Goal: Transaction & Acquisition: Obtain resource

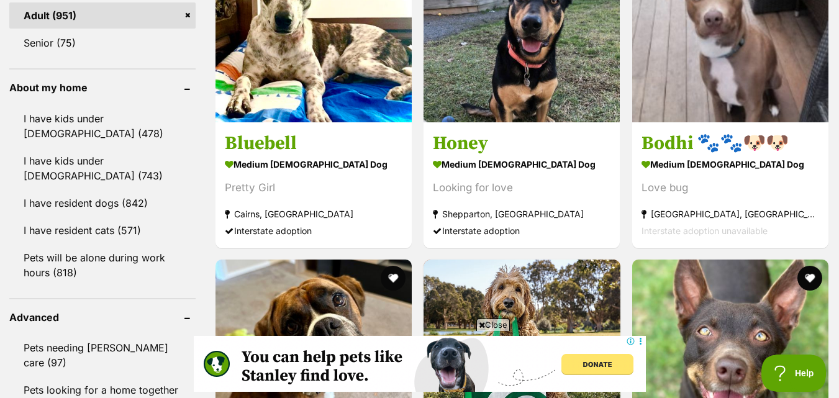
scroll to position [1242, 0]
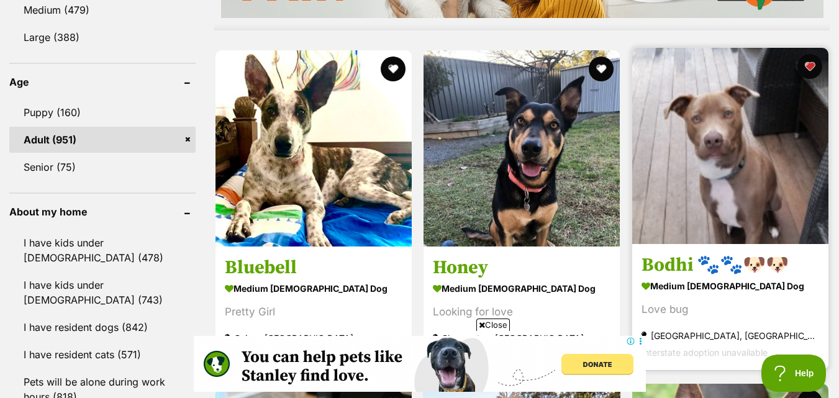
click at [710, 150] on img at bounding box center [730, 146] width 196 height 196
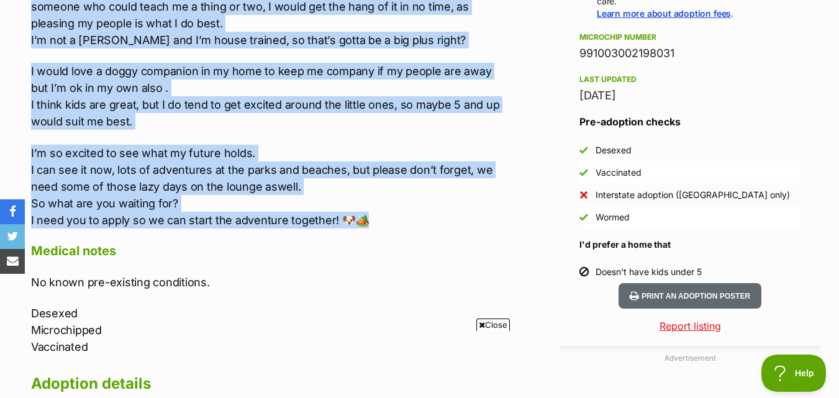
drag, startPoint x: 16, startPoint y: 129, endPoint x: 183, endPoint y: 163, distance: 171.3
click at [376, 200] on div "Advertisement Adoption information I've been adopted! This pet is no longer ava…" at bounding box center [419, 329] width 839 height 1274
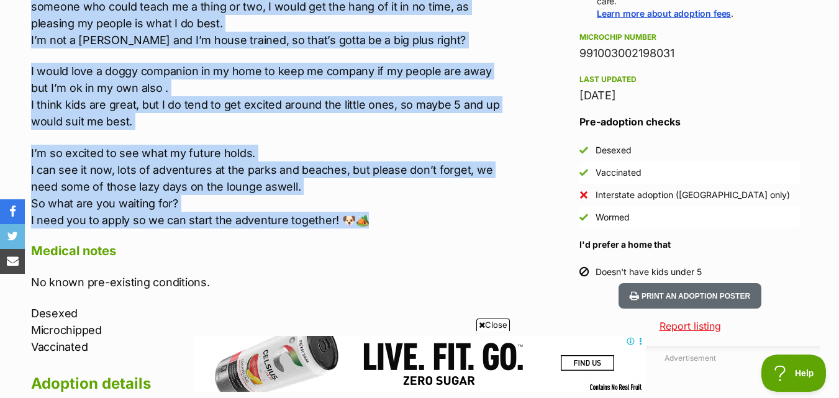
copy div "Hi I’m Bodhi 👋 I’m an 8 month old staffy mix. Unfortunately my mum has become q…"
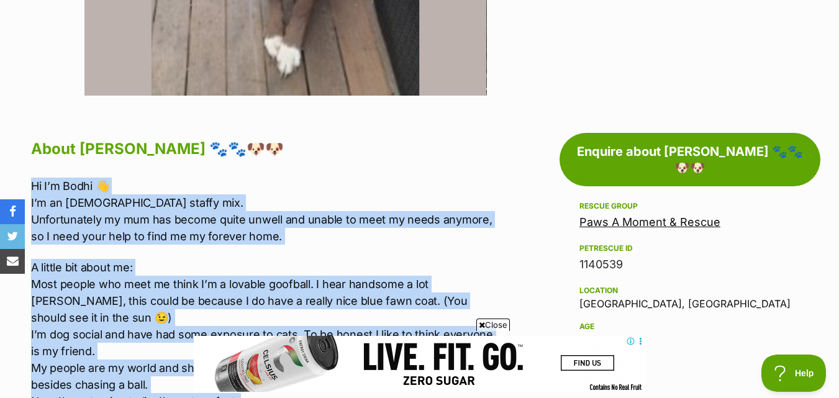
scroll to position [559, 0]
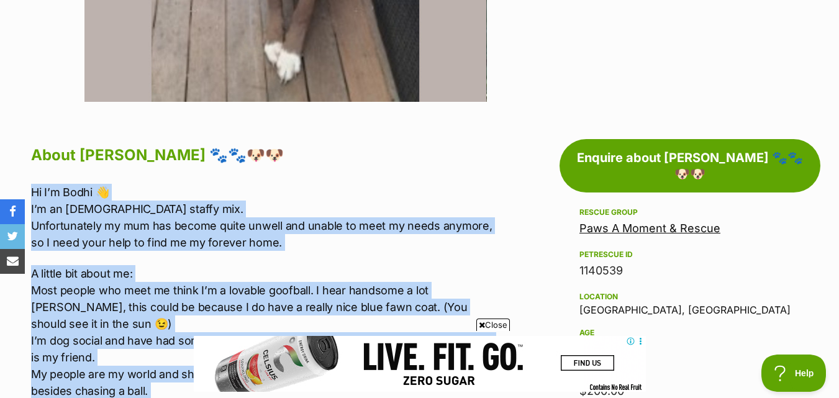
click at [307, 238] on p "Hi I’m Bodhi 👋 I’m an 8 month old staffy mix. Unfortunately my mum has become q…" at bounding box center [265, 217] width 469 height 67
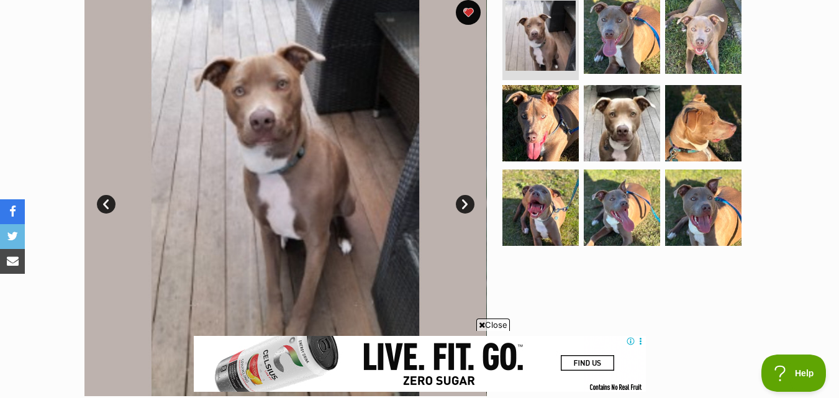
scroll to position [186, 0]
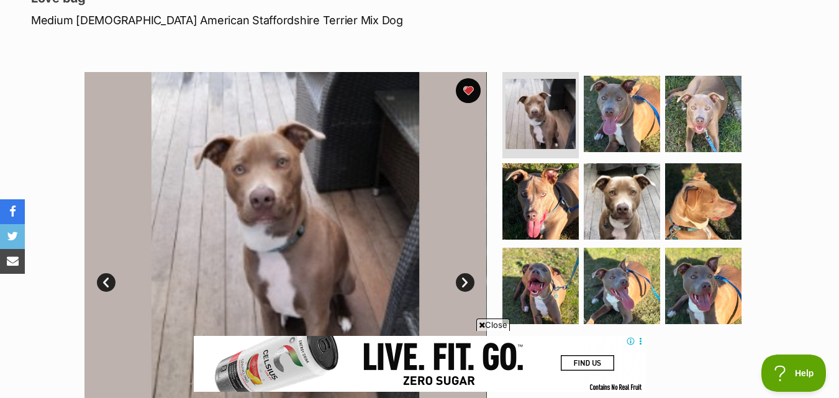
click at [468, 285] on link "Next" at bounding box center [465, 282] width 19 height 19
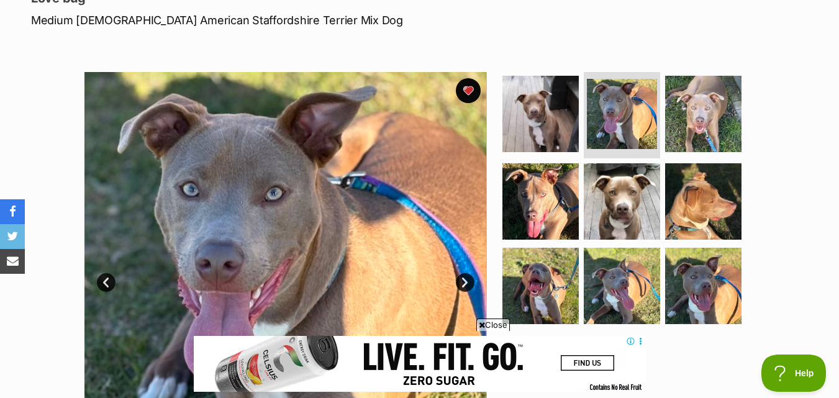
click at [468, 285] on link "Next" at bounding box center [465, 282] width 19 height 19
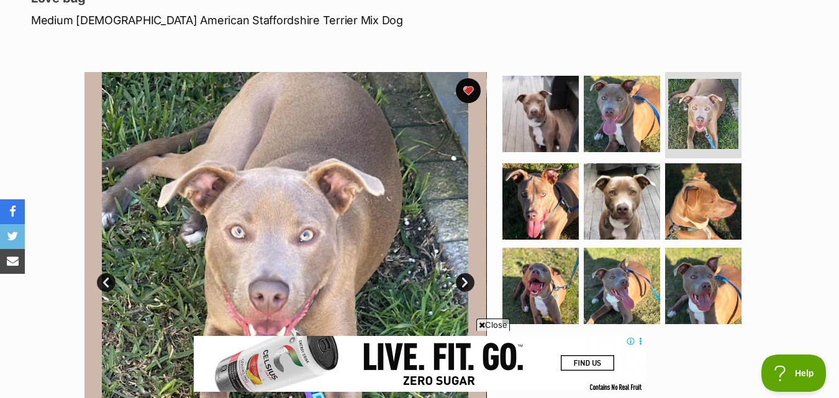
click at [468, 285] on link "Next" at bounding box center [465, 282] width 19 height 19
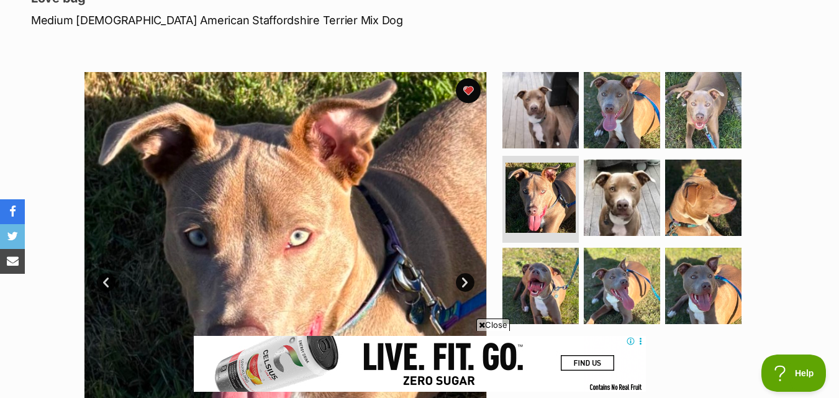
click at [465, 283] on link "Next" at bounding box center [465, 282] width 19 height 19
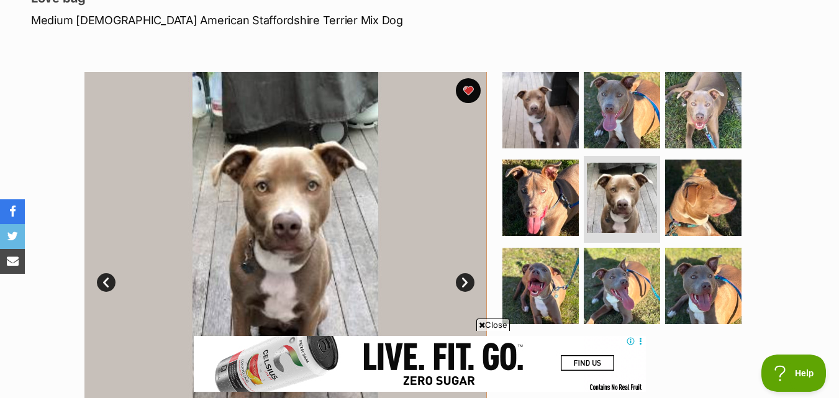
click at [465, 283] on link "Next" at bounding box center [465, 282] width 19 height 19
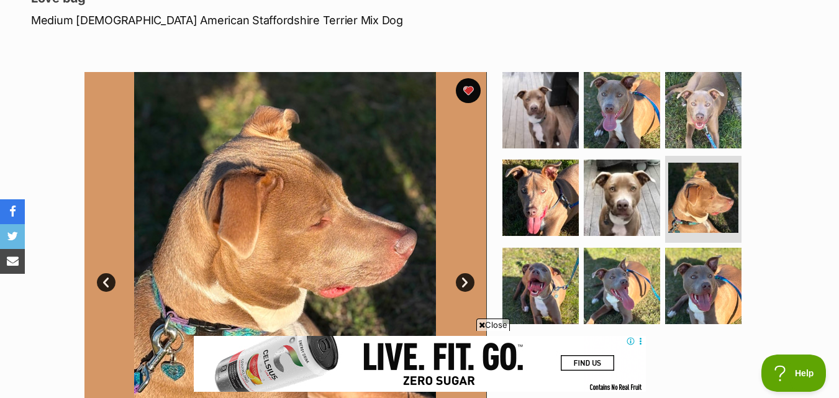
click at [465, 283] on link "Next" at bounding box center [465, 282] width 19 height 19
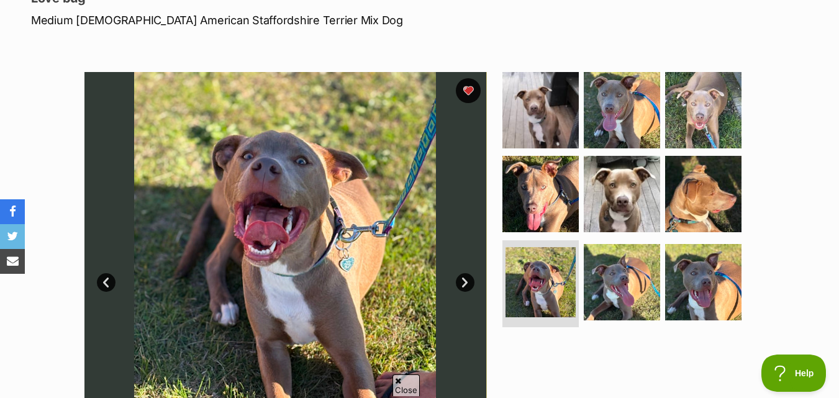
click at [465, 283] on link "Next" at bounding box center [465, 282] width 19 height 19
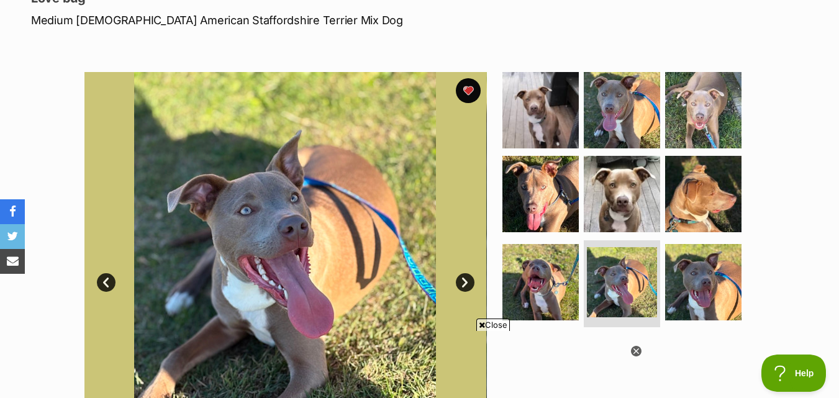
click at [465, 283] on link "Next" at bounding box center [465, 282] width 19 height 19
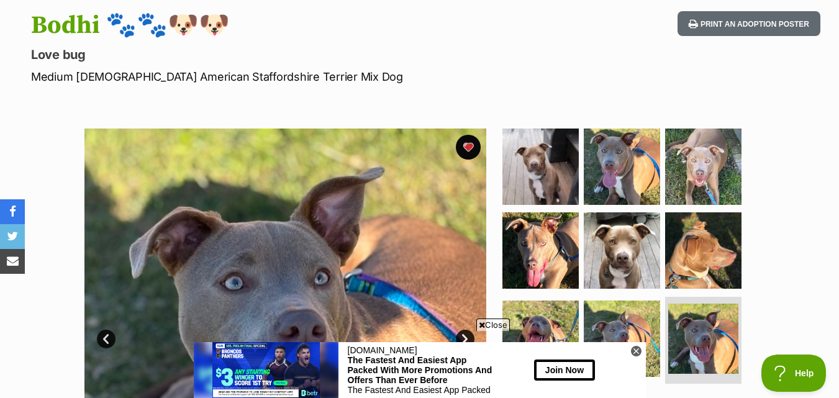
scroll to position [124, 0]
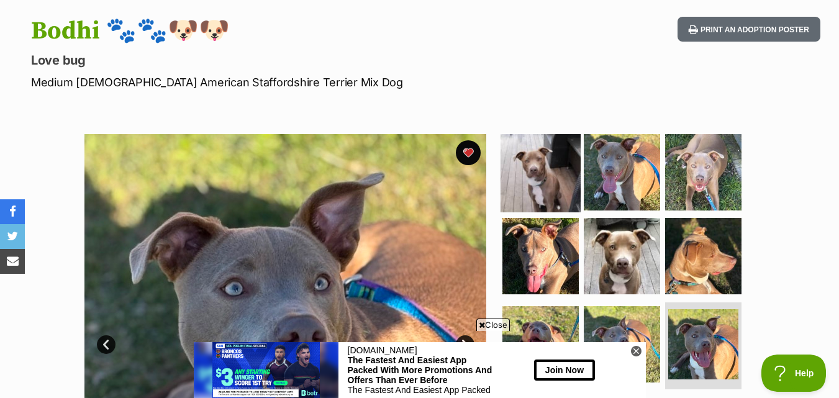
click at [538, 155] on img at bounding box center [541, 172] width 80 height 80
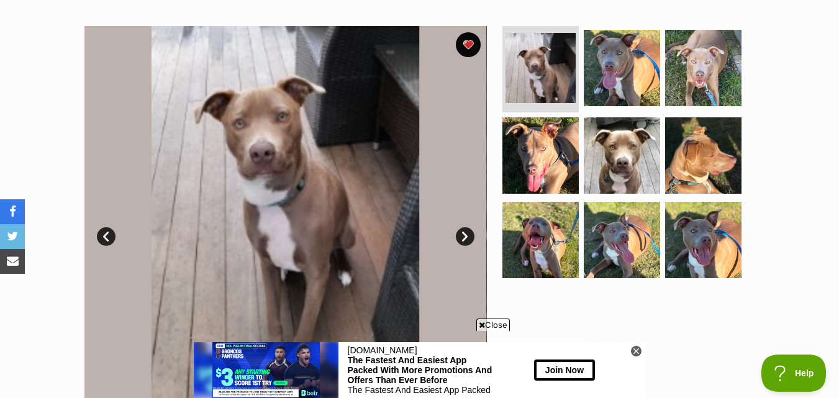
scroll to position [373, 0]
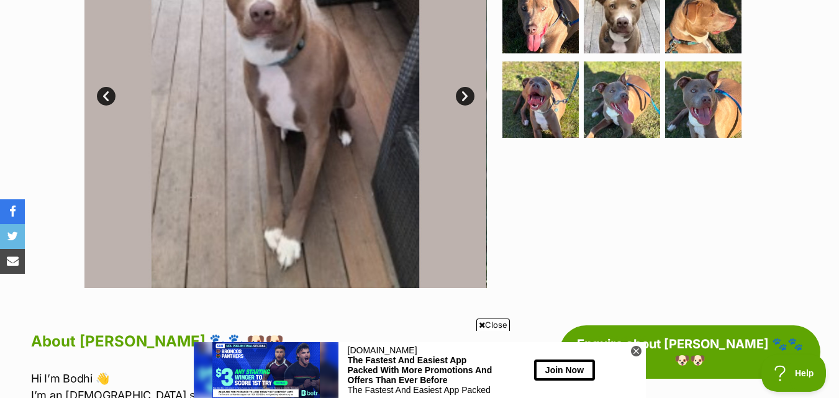
click at [467, 103] on link "Next" at bounding box center [465, 96] width 19 height 19
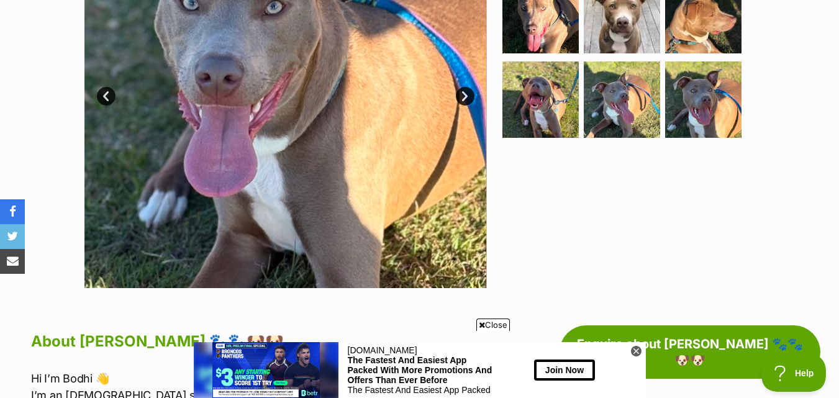
scroll to position [311, 0]
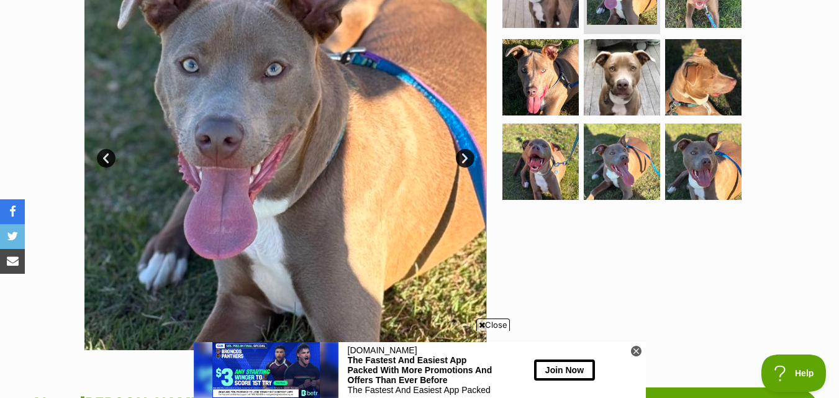
click at [465, 153] on link "Next" at bounding box center [465, 158] width 19 height 19
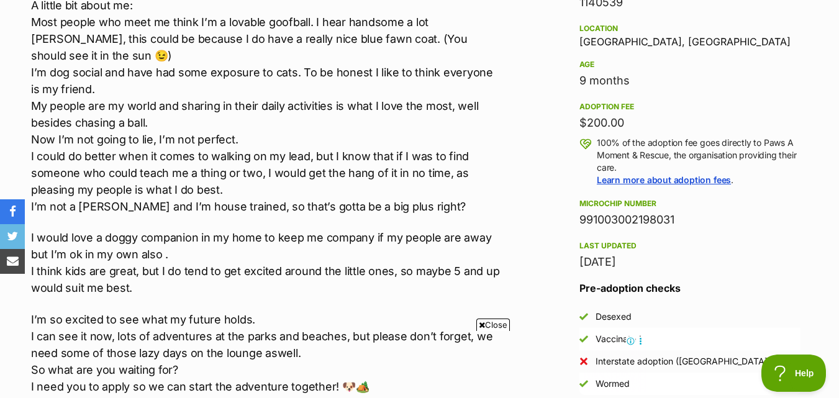
scroll to position [807, 0]
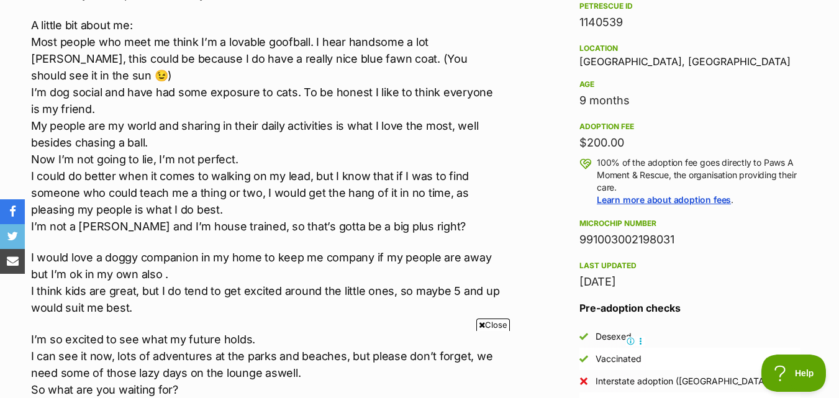
click at [504, 327] on span "Close" at bounding box center [493, 325] width 34 height 12
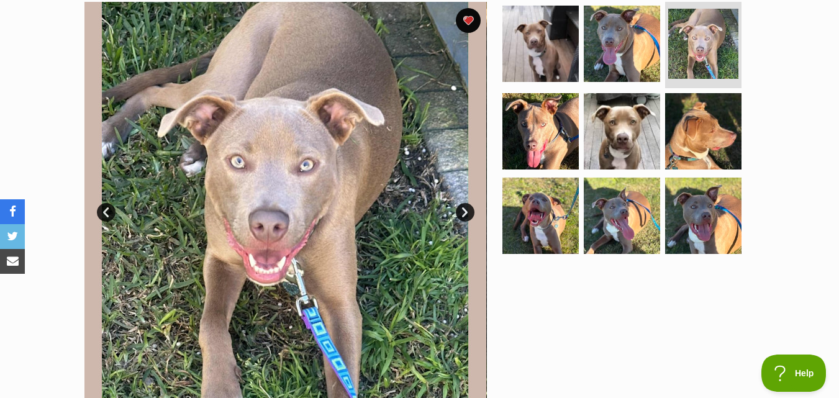
scroll to position [124, 0]
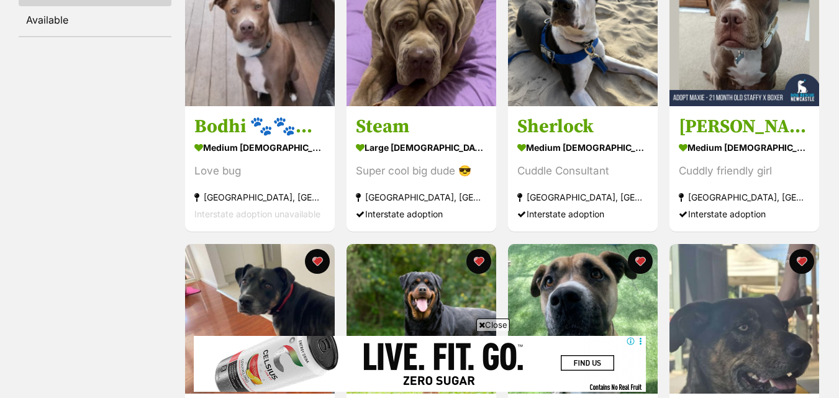
scroll to position [311, 0]
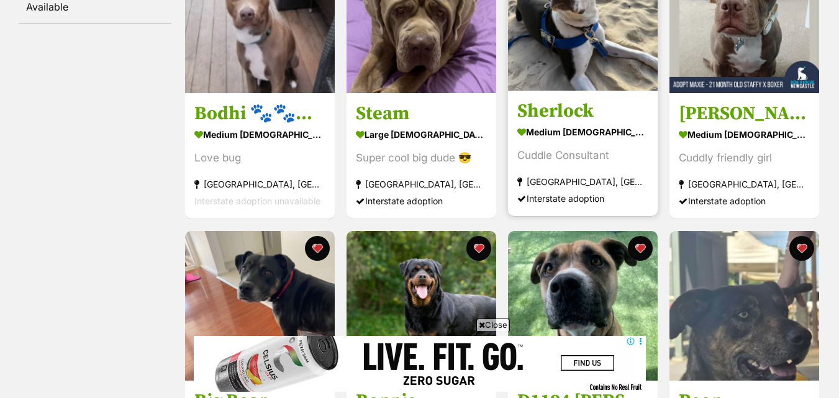
click at [628, 48] on img at bounding box center [583, 16] width 150 height 150
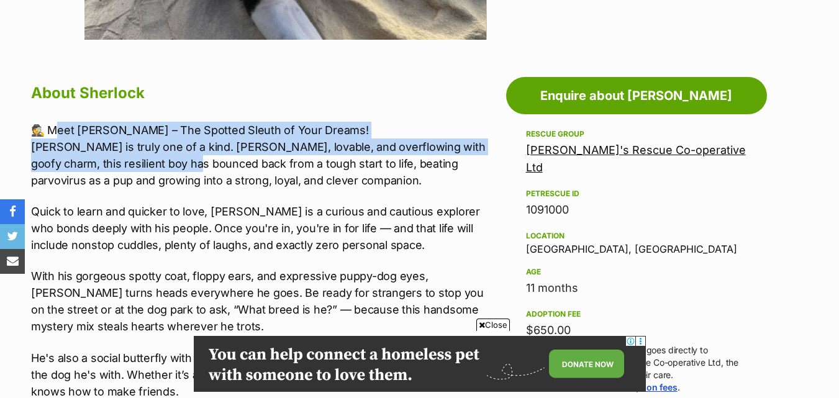
drag, startPoint x: 53, startPoint y: 131, endPoint x: 183, endPoint y: 160, distance: 132.4
click at [183, 160] on p "🕵️ Meet [PERSON_NAME] – The Spotted Sleuth of Your Dreams! [PERSON_NAME] is tru…" at bounding box center [265, 155] width 469 height 67
click at [51, 129] on p "🕵️ Meet [PERSON_NAME] – The Spotted Sleuth of Your Dreams! [PERSON_NAME] is tru…" at bounding box center [265, 155] width 469 height 67
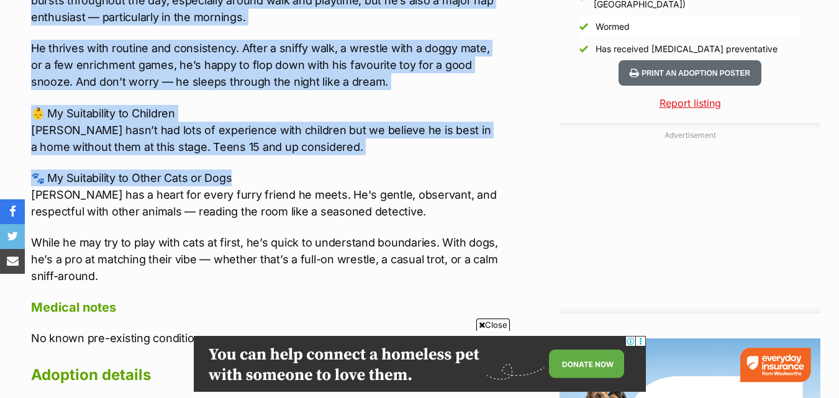
scroll to position [1242, 0]
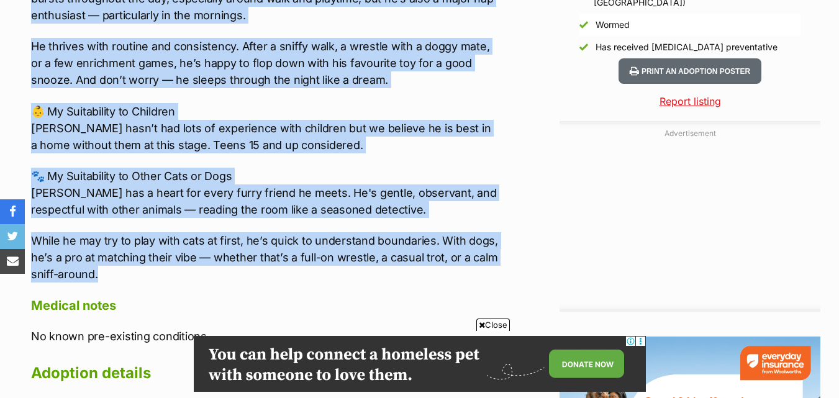
drag, startPoint x: 51, startPoint y: 129, endPoint x: 384, endPoint y: 250, distance: 354.3
copy div "eet Sherlock – The Spotted Sleuth of Your Dreams! Sherlock is truly one of a ki…"
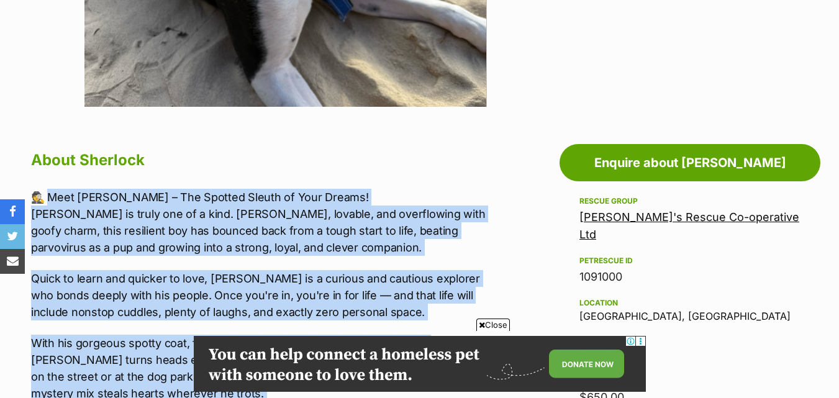
scroll to position [559, 0]
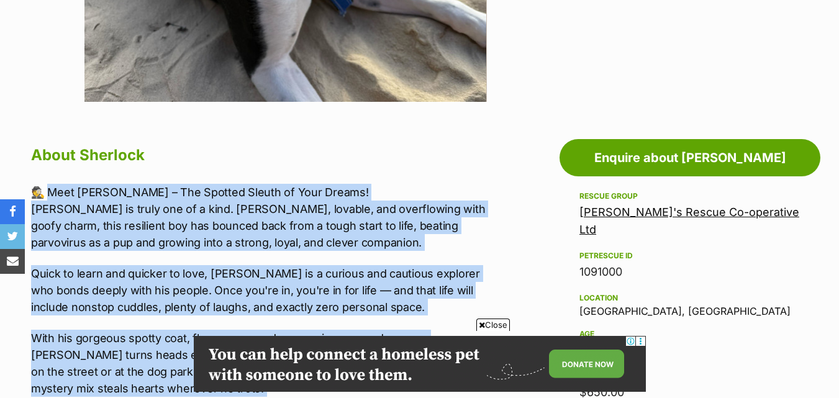
click at [328, 247] on p "🕵️ Meet Sherlock – The Spotted Sleuth of Your Dreams! Sherlock is truly one of …" at bounding box center [265, 217] width 469 height 67
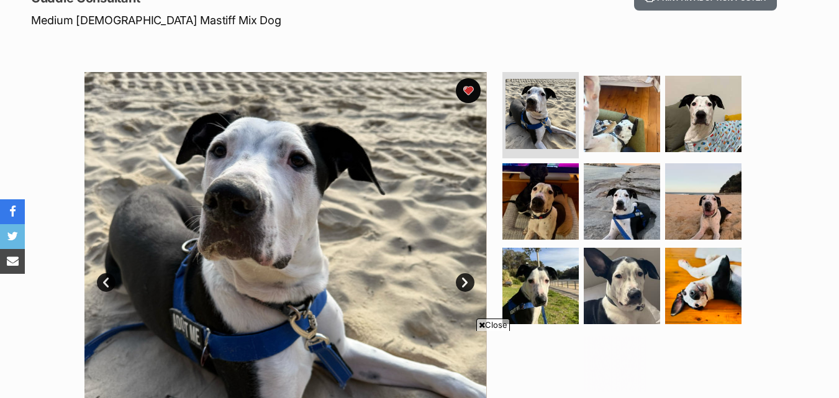
scroll to position [0, 0]
click at [466, 276] on link "Next" at bounding box center [465, 282] width 19 height 19
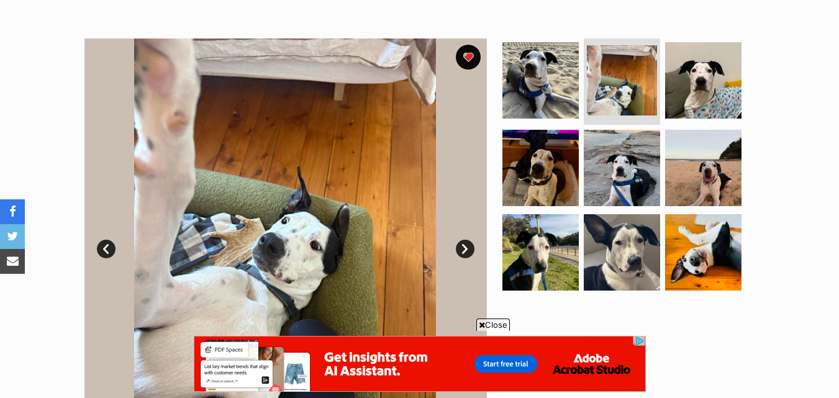
scroll to position [248, 0]
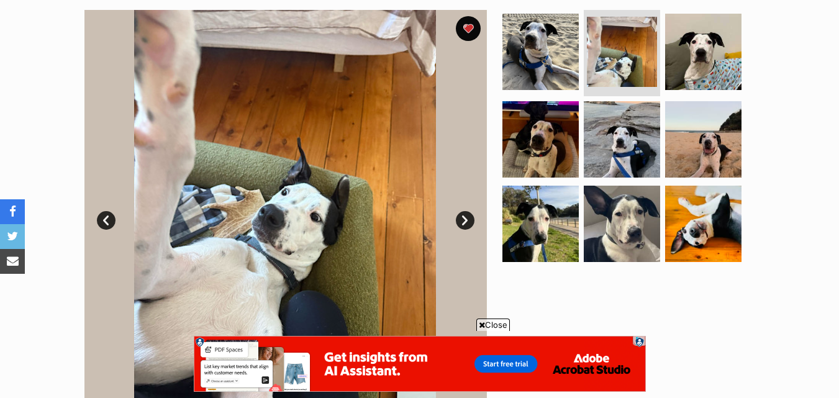
click at [468, 217] on link "Next" at bounding box center [465, 220] width 19 height 19
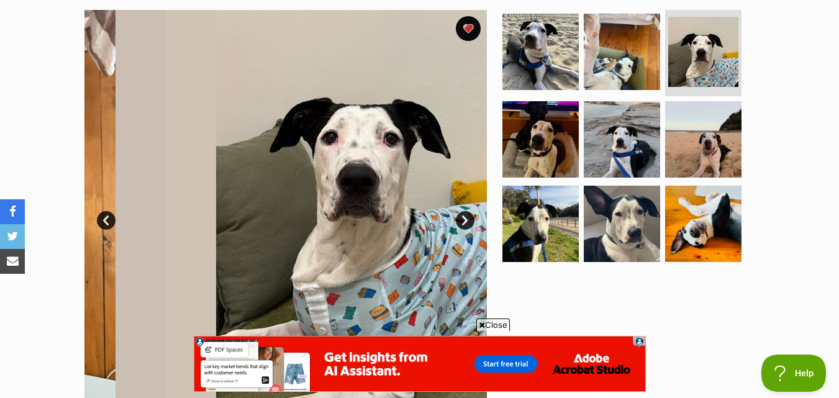
scroll to position [0, 0]
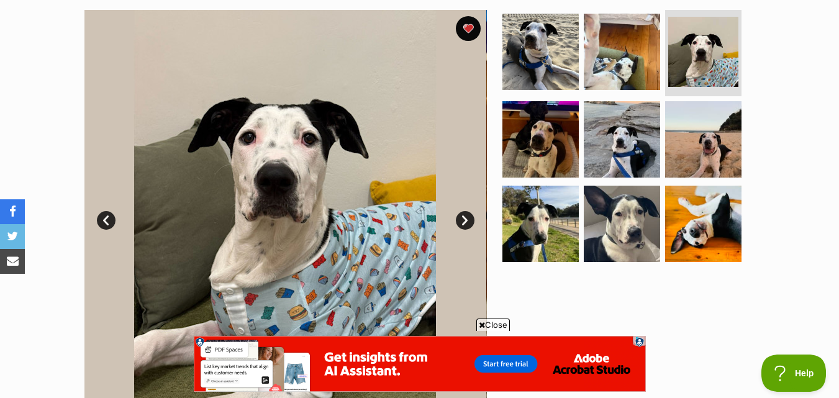
click at [468, 217] on link "Next" at bounding box center [465, 220] width 19 height 19
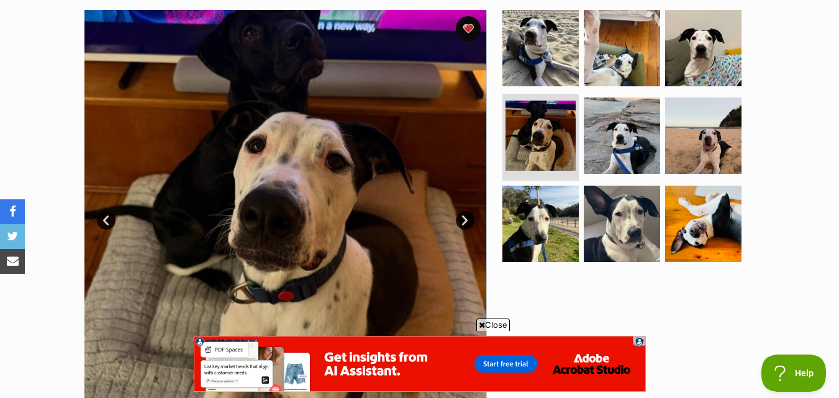
click at [467, 218] on link "Next" at bounding box center [465, 220] width 19 height 19
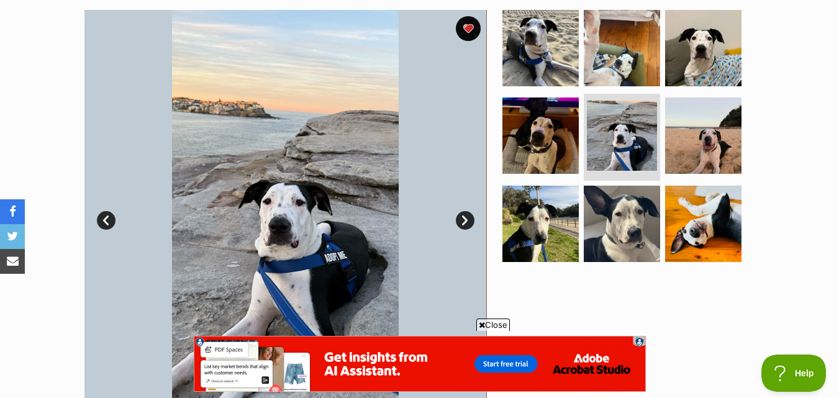
click at [466, 219] on link "Next" at bounding box center [465, 220] width 19 height 19
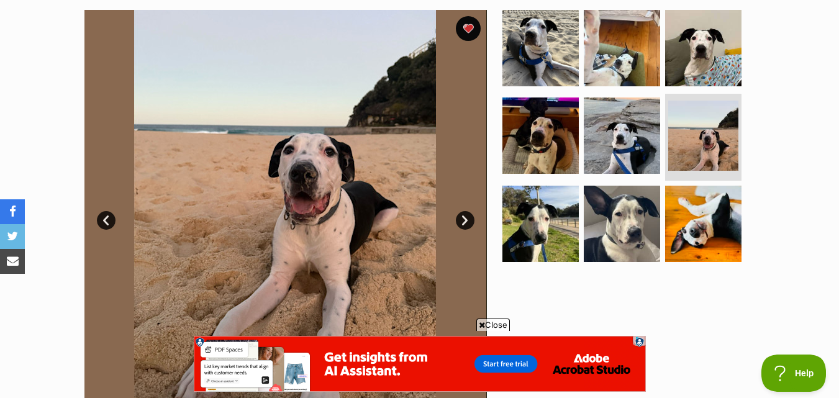
click at [466, 219] on link "Next" at bounding box center [465, 220] width 19 height 19
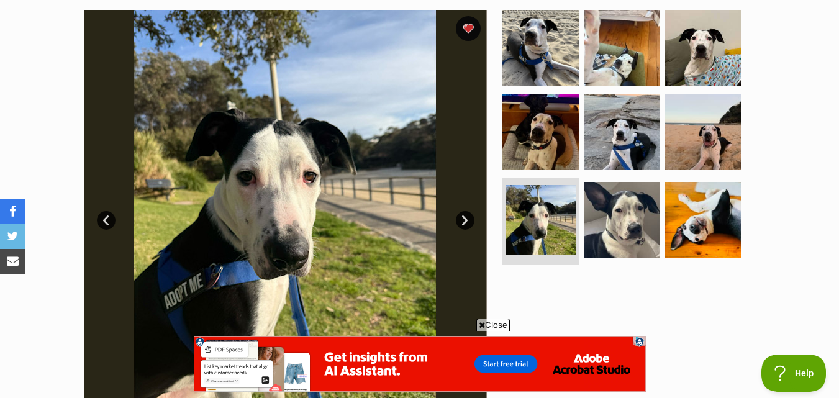
click at [466, 219] on link "Next" at bounding box center [465, 220] width 19 height 19
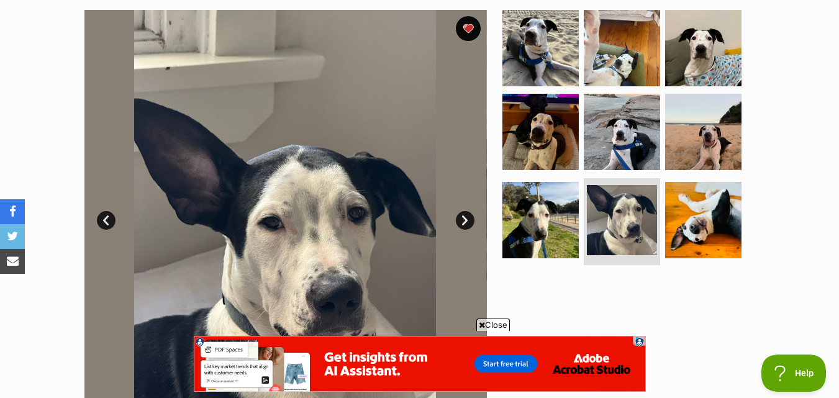
click at [466, 219] on link "Next" at bounding box center [465, 220] width 19 height 19
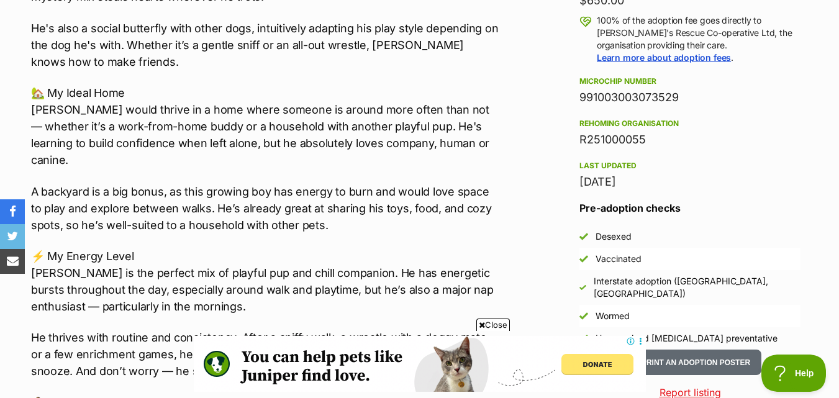
scroll to position [932, 0]
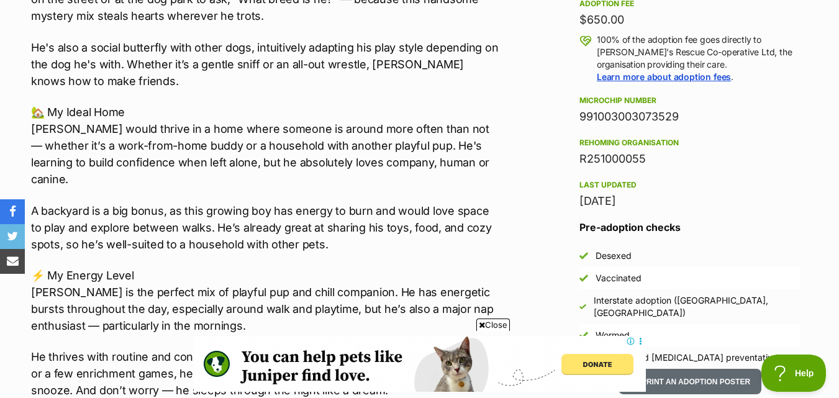
click at [505, 328] on span "Close" at bounding box center [493, 325] width 34 height 12
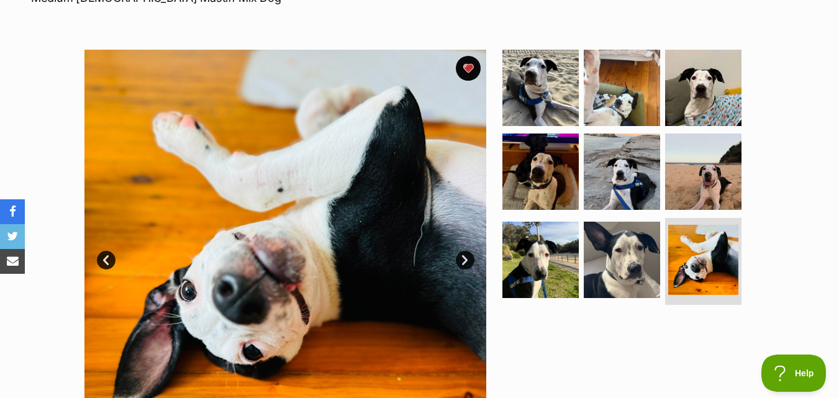
scroll to position [186, 0]
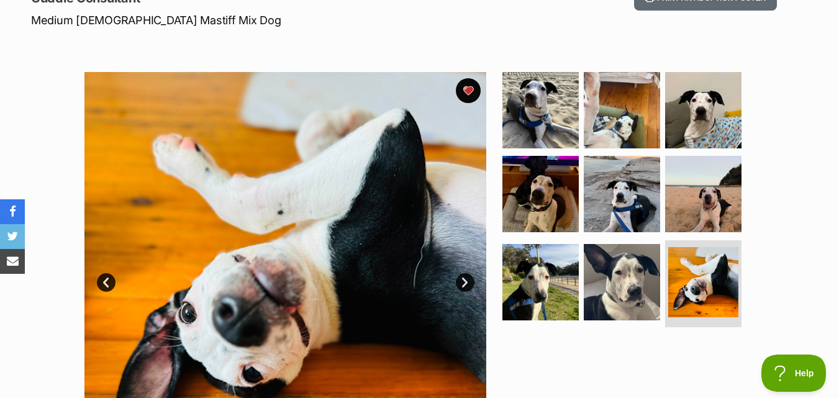
click at [112, 281] on link "Prev" at bounding box center [106, 282] width 19 height 19
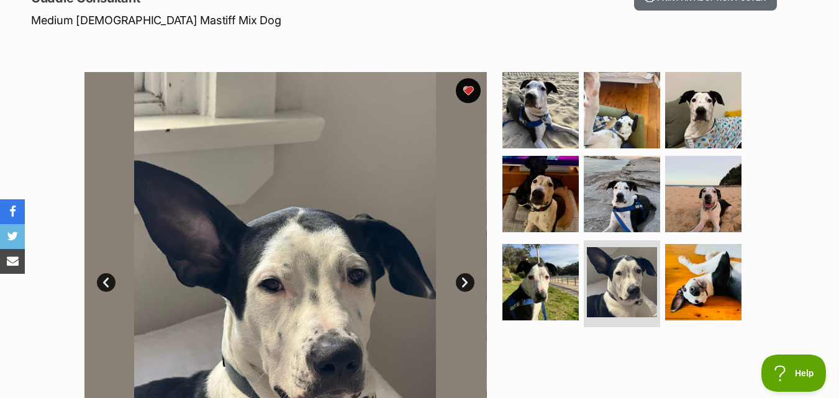
click at [112, 281] on link "Prev" at bounding box center [106, 282] width 19 height 19
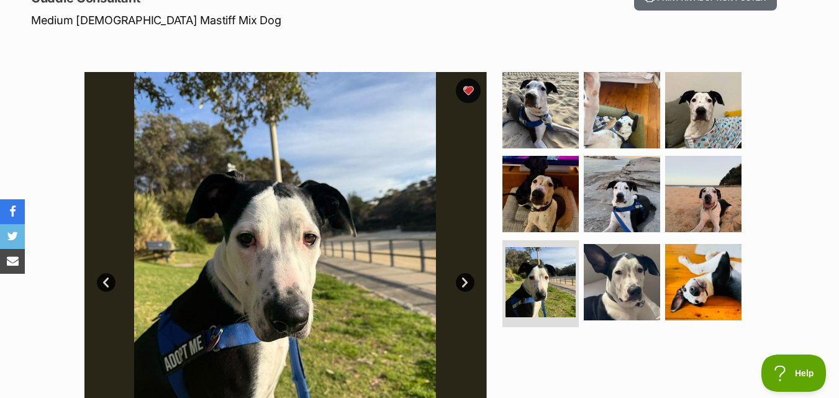
click at [112, 281] on link "Prev" at bounding box center [106, 282] width 19 height 19
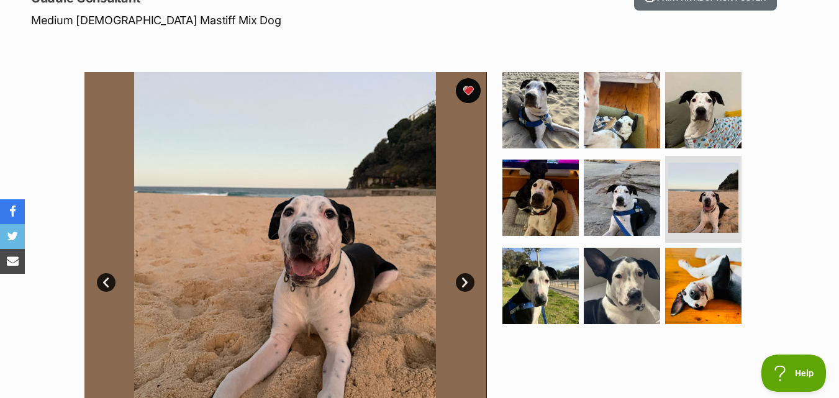
click at [112, 281] on link "Prev" at bounding box center [106, 282] width 19 height 19
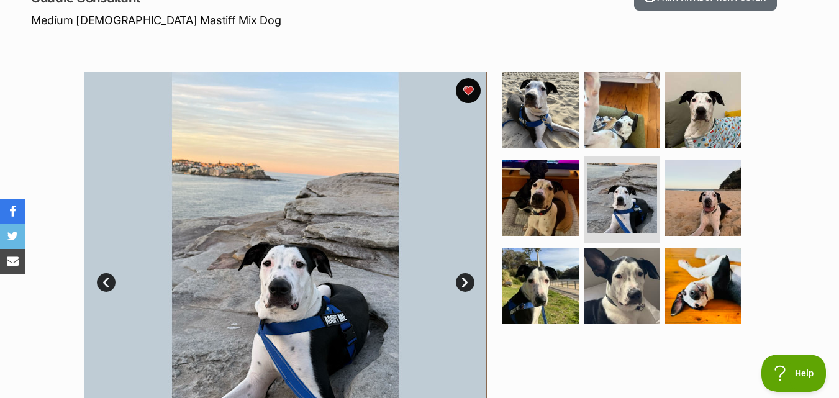
click at [112, 281] on link "Prev" at bounding box center [106, 282] width 19 height 19
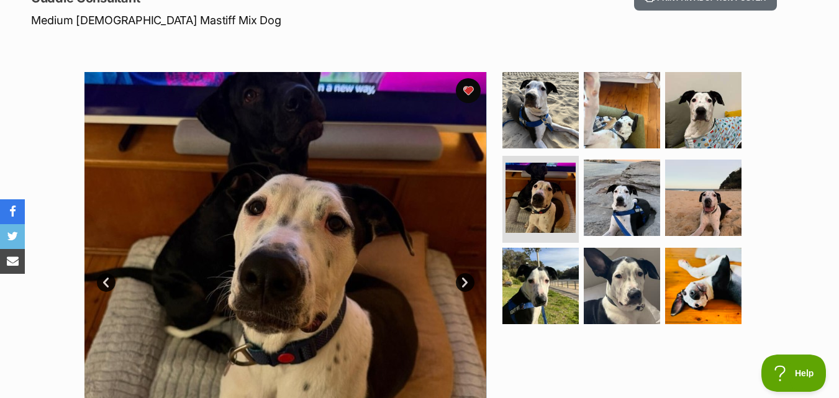
click at [112, 281] on link "Prev" at bounding box center [106, 282] width 19 height 19
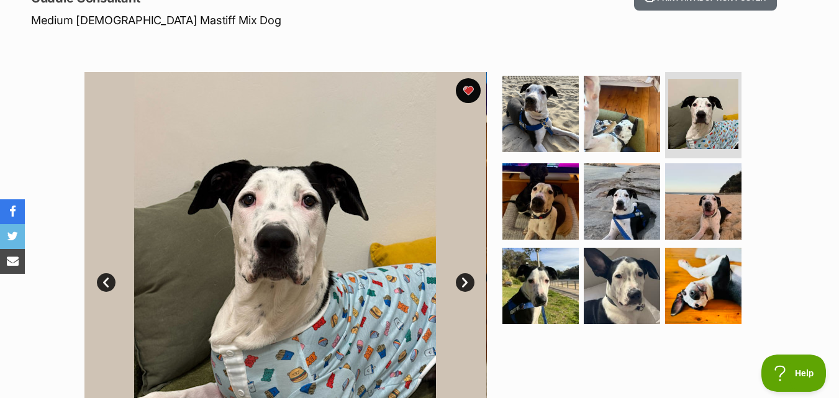
click at [111, 281] on link "Prev" at bounding box center [106, 282] width 19 height 19
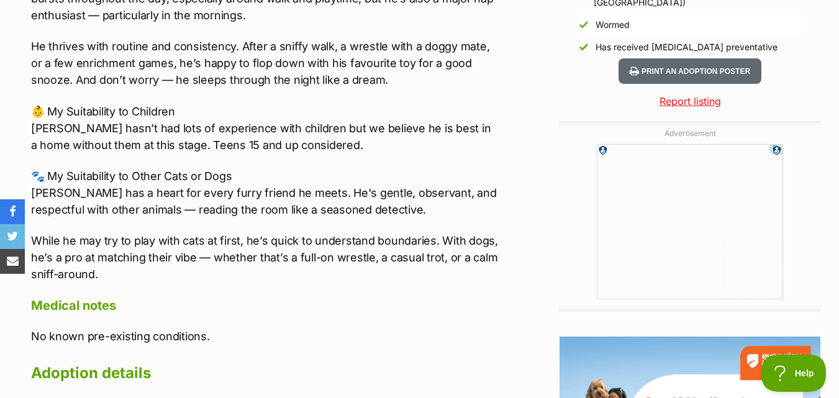
scroll to position [0, 0]
